Goal: Transaction & Acquisition: Download file/media

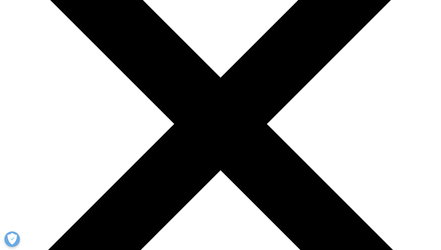
scroll to position [31, 0]
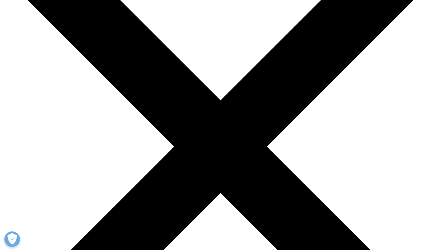
scroll to position [124, 0]
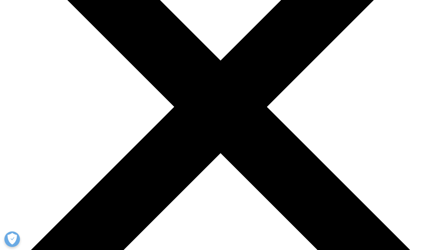
scroll to position [123, 0]
